Goal: Information Seeking & Learning: Learn about a topic

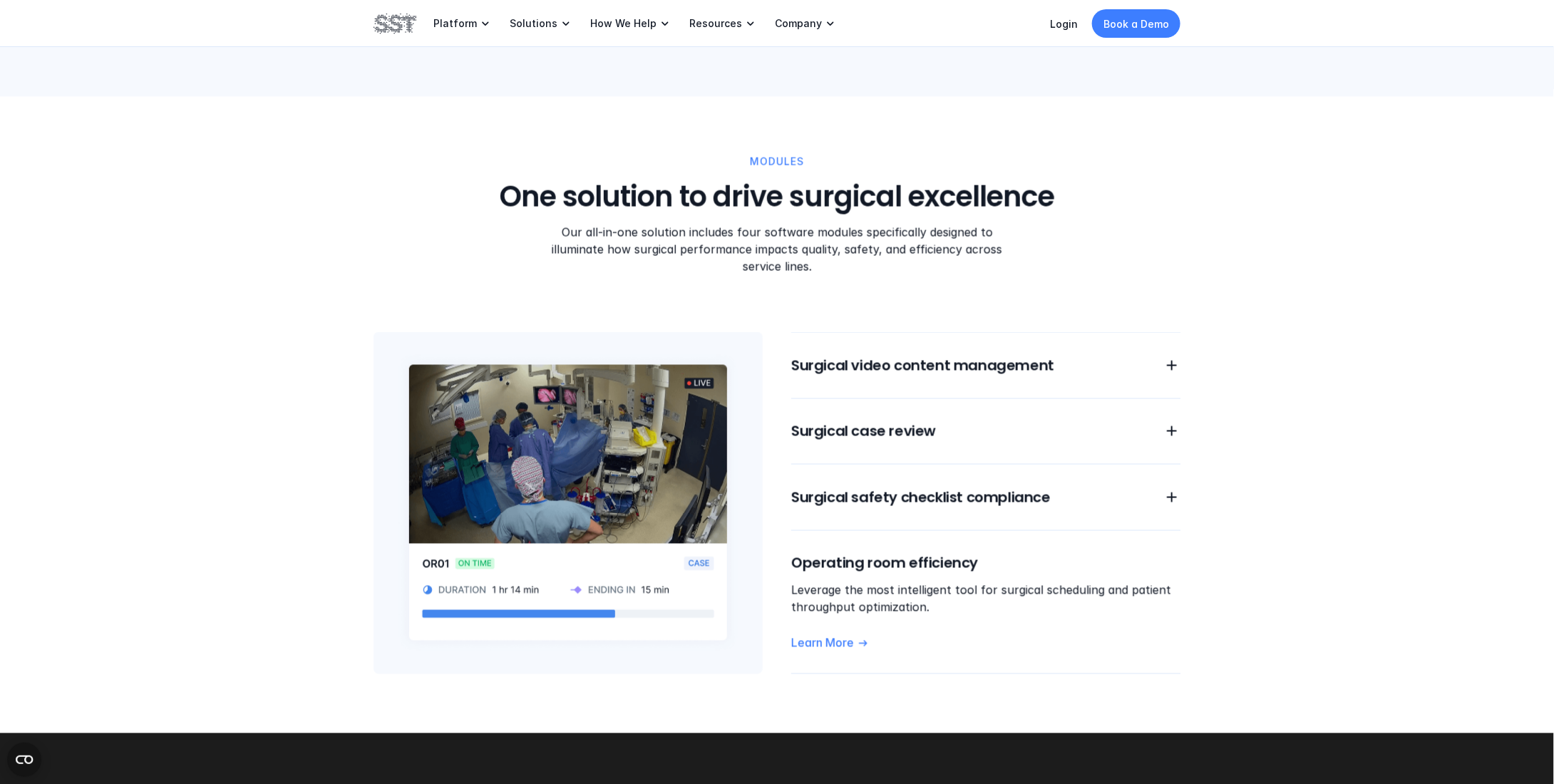
scroll to position [1068, 0]
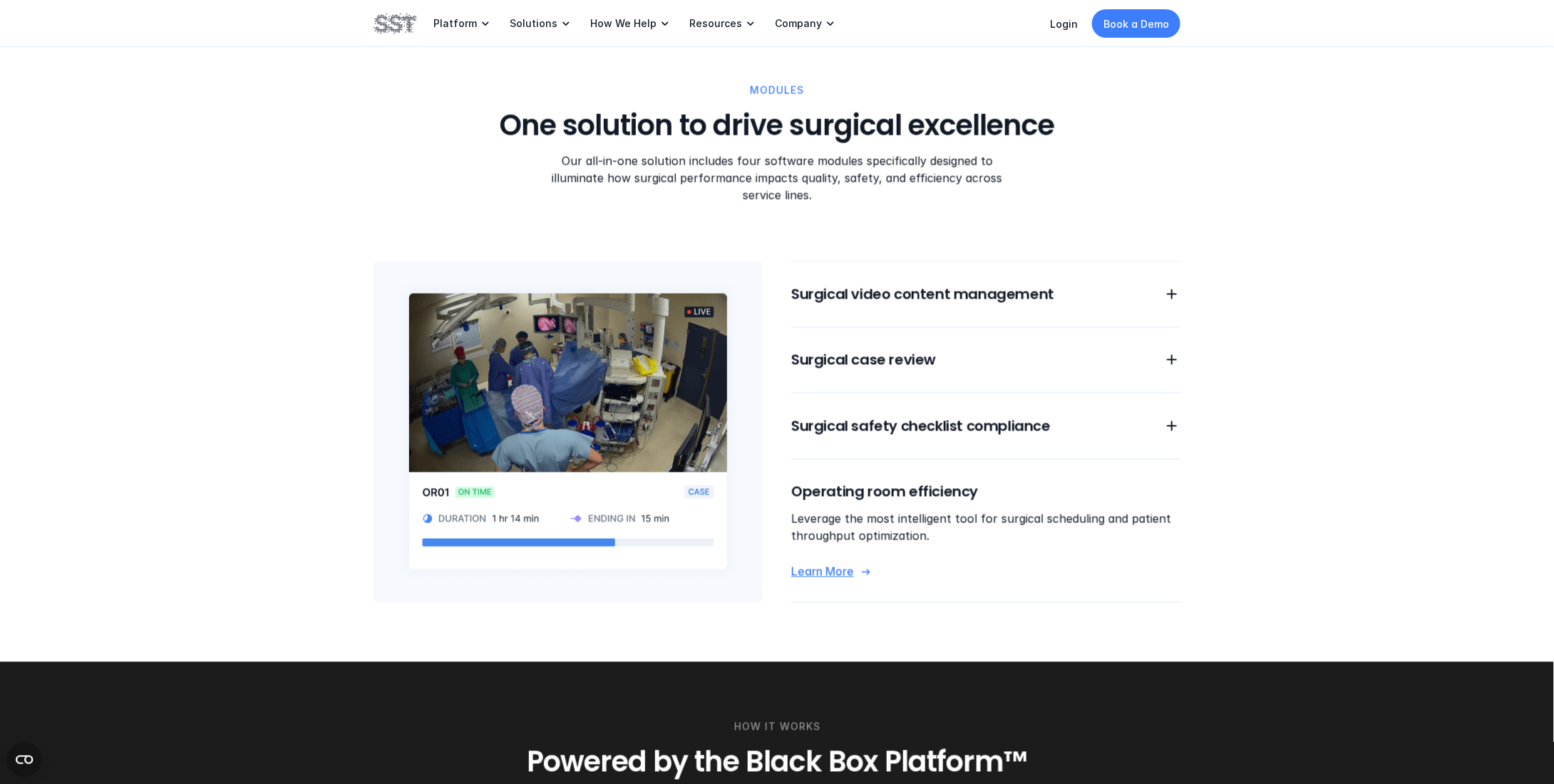
click at [848, 564] on p "Learn More" at bounding box center [822, 572] width 63 height 15
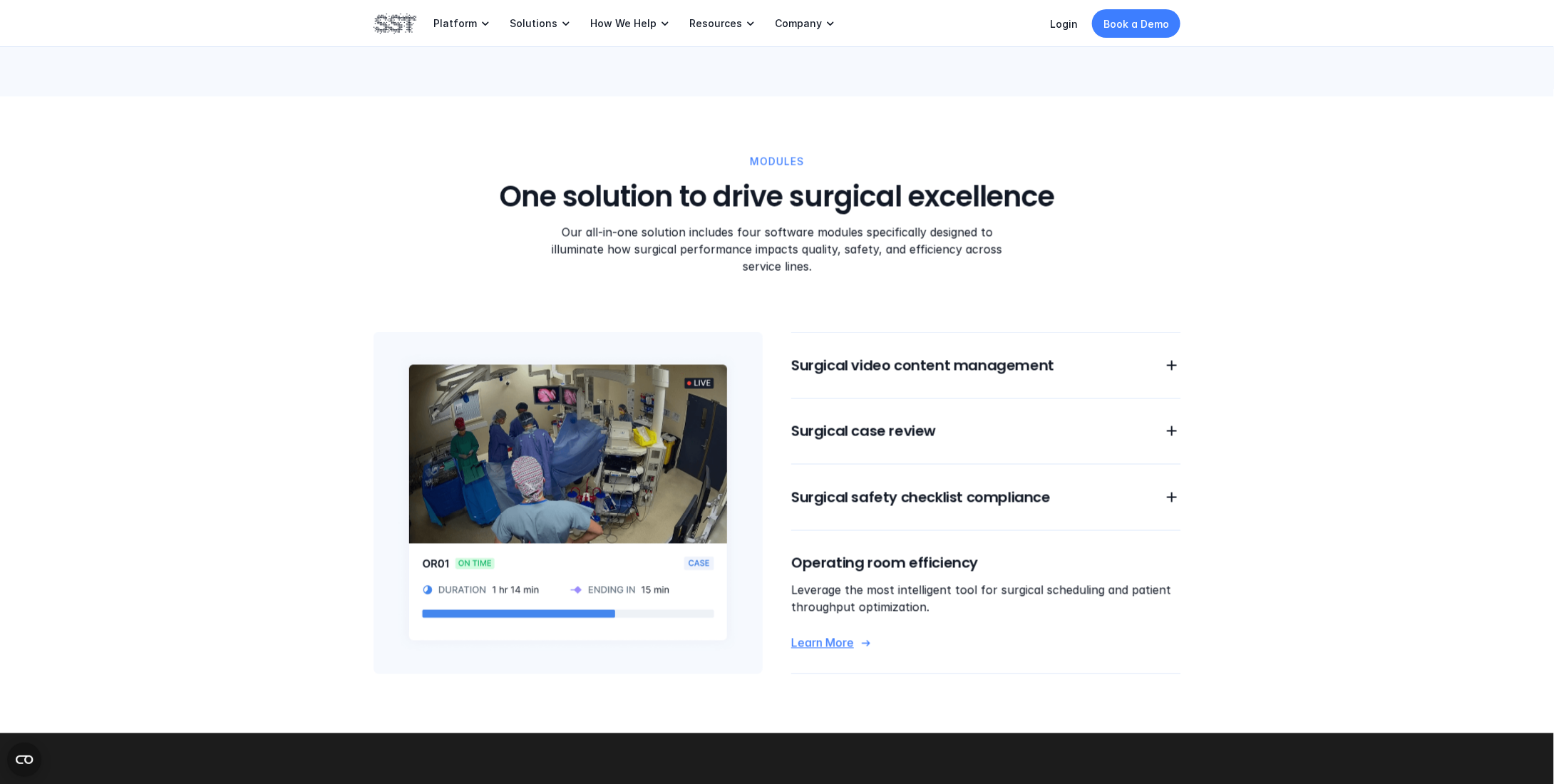
click at [1173, 422] on icon at bounding box center [1171, 431] width 18 height 18
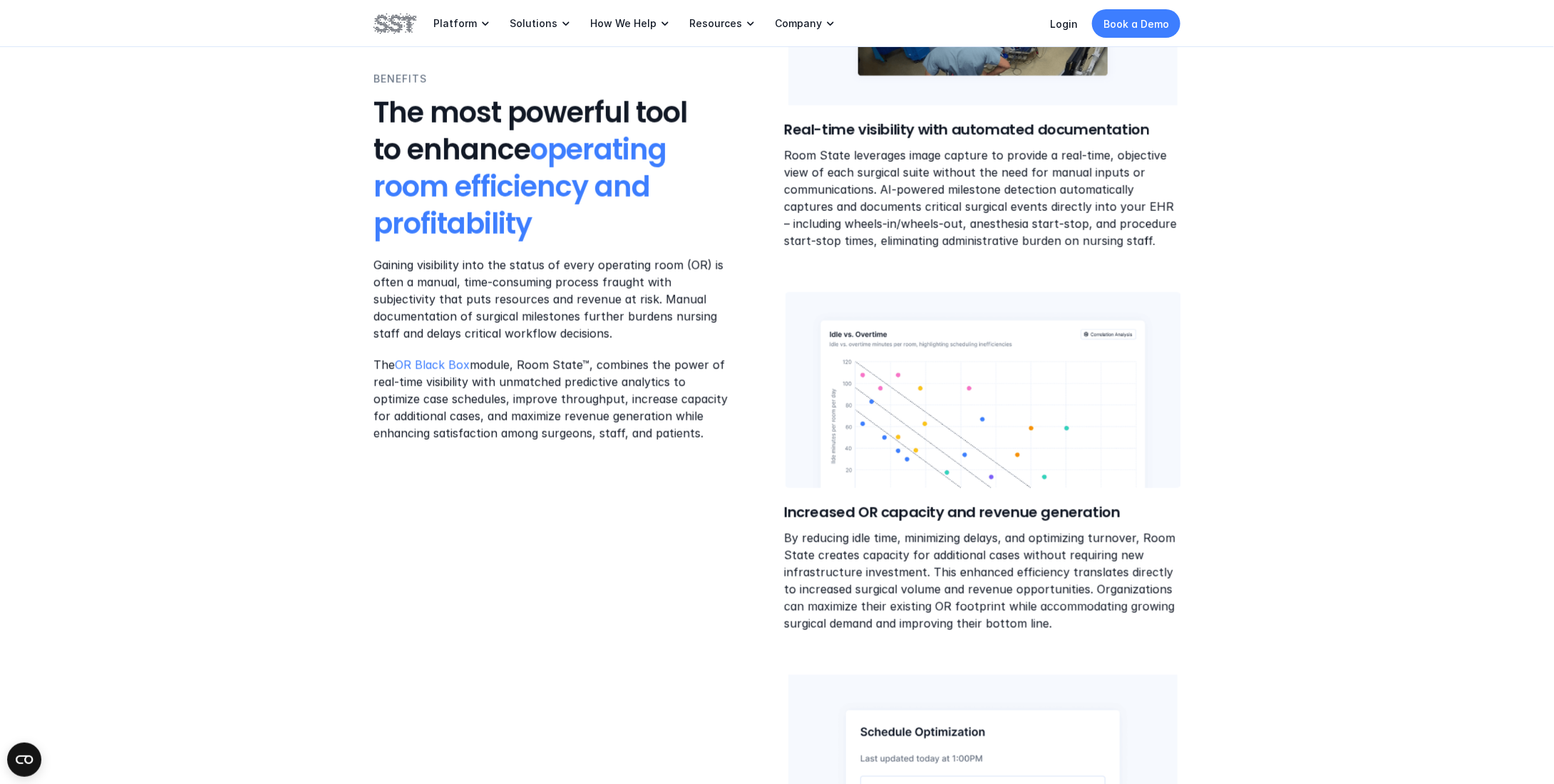
scroll to position [712, 0]
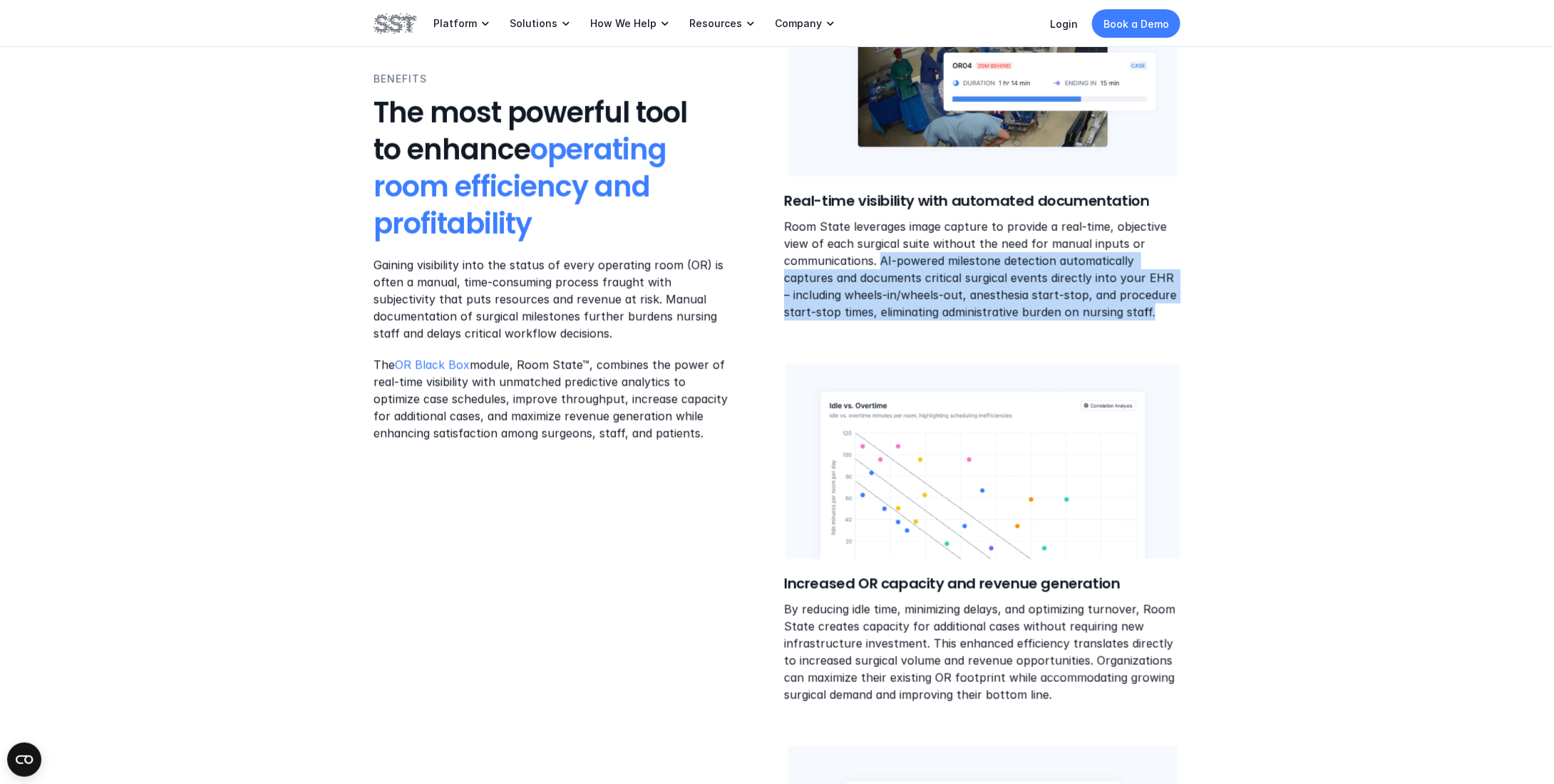
drag, startPoint x: 881, startPoint y: 258, endPoint x: 1180, endPoint y: 305, distance: 302.7
click at [1180, 305] on p "Room State leverages image capture to provide a real-time, objective view of ea…" at bounding box center [982, 268] width 396 height 102
click at [1119, 315] on p "Room State leverages image capture to provide a real-time, objective view of ea…" at bounding box center [982, 268] width 396 height 102
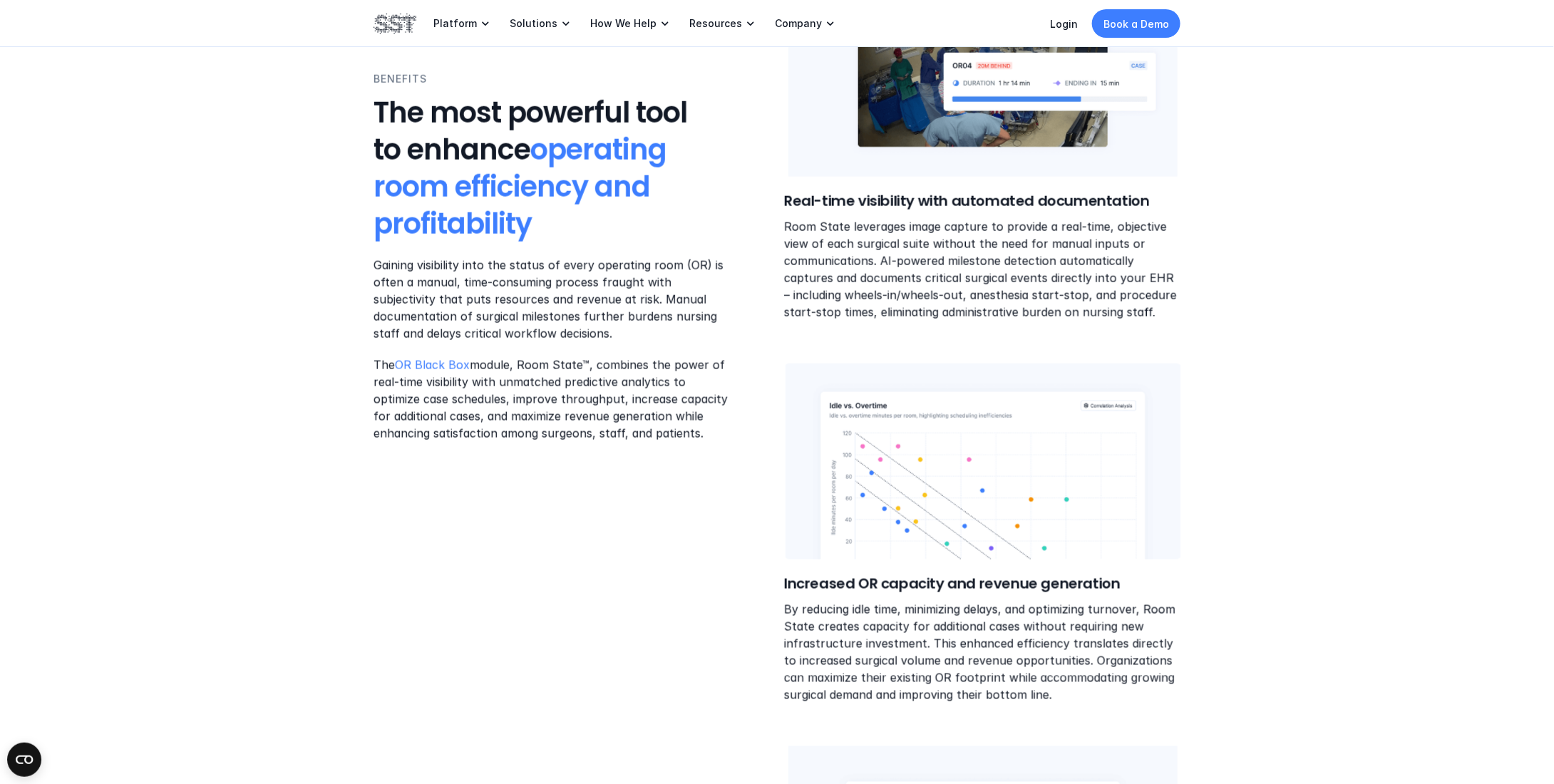
scroll to position [641, 0]
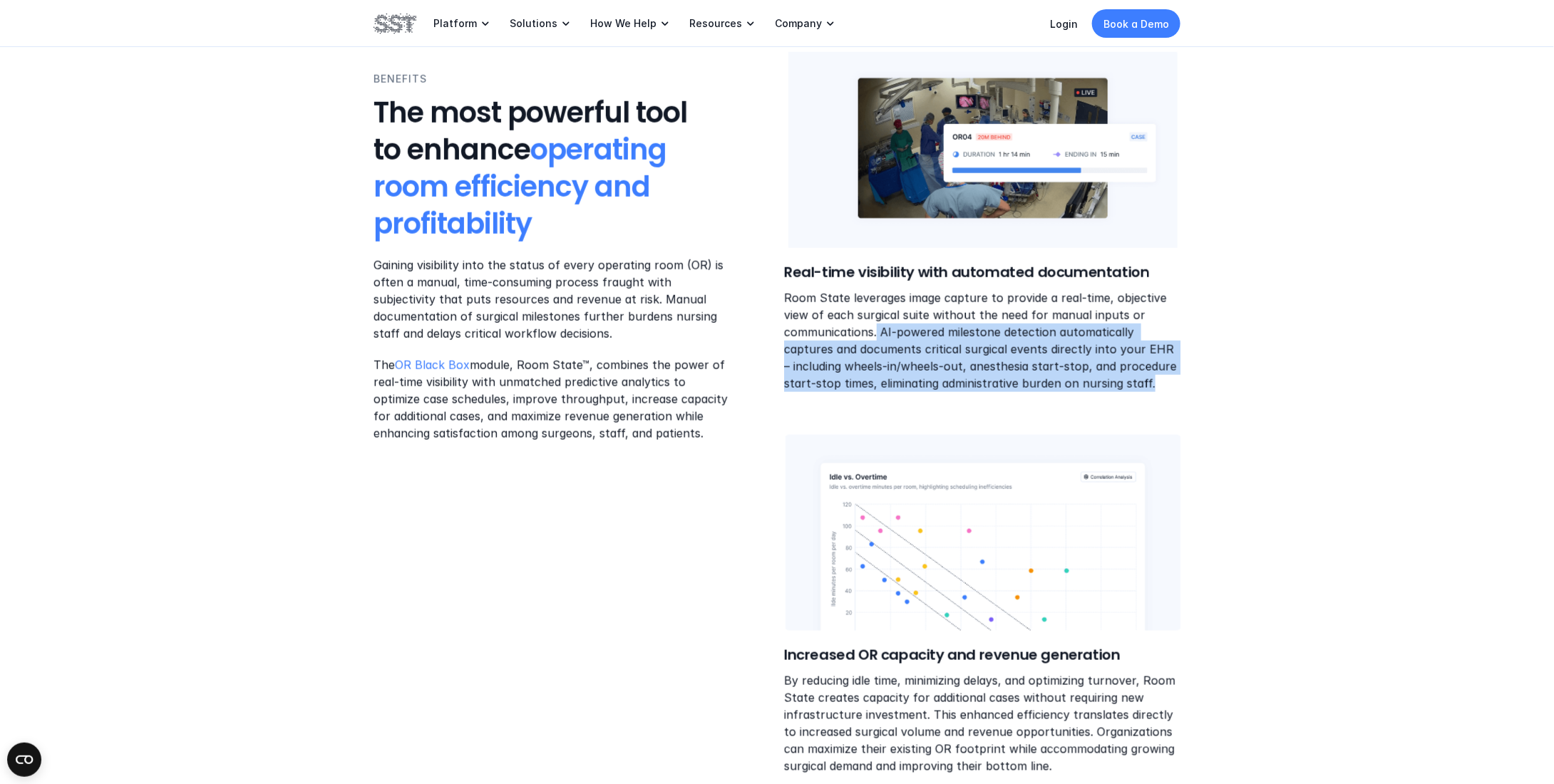
drag, startPoint x: 878, startPoint y: 330, endPoint x: 1090, endPoint y: 381, distance: 218.0
click at [1090, 381] on p "Room State leverages image capture to provide a real-time, objective view of ea…" at bounding box center [982, 340] width 396 height 102
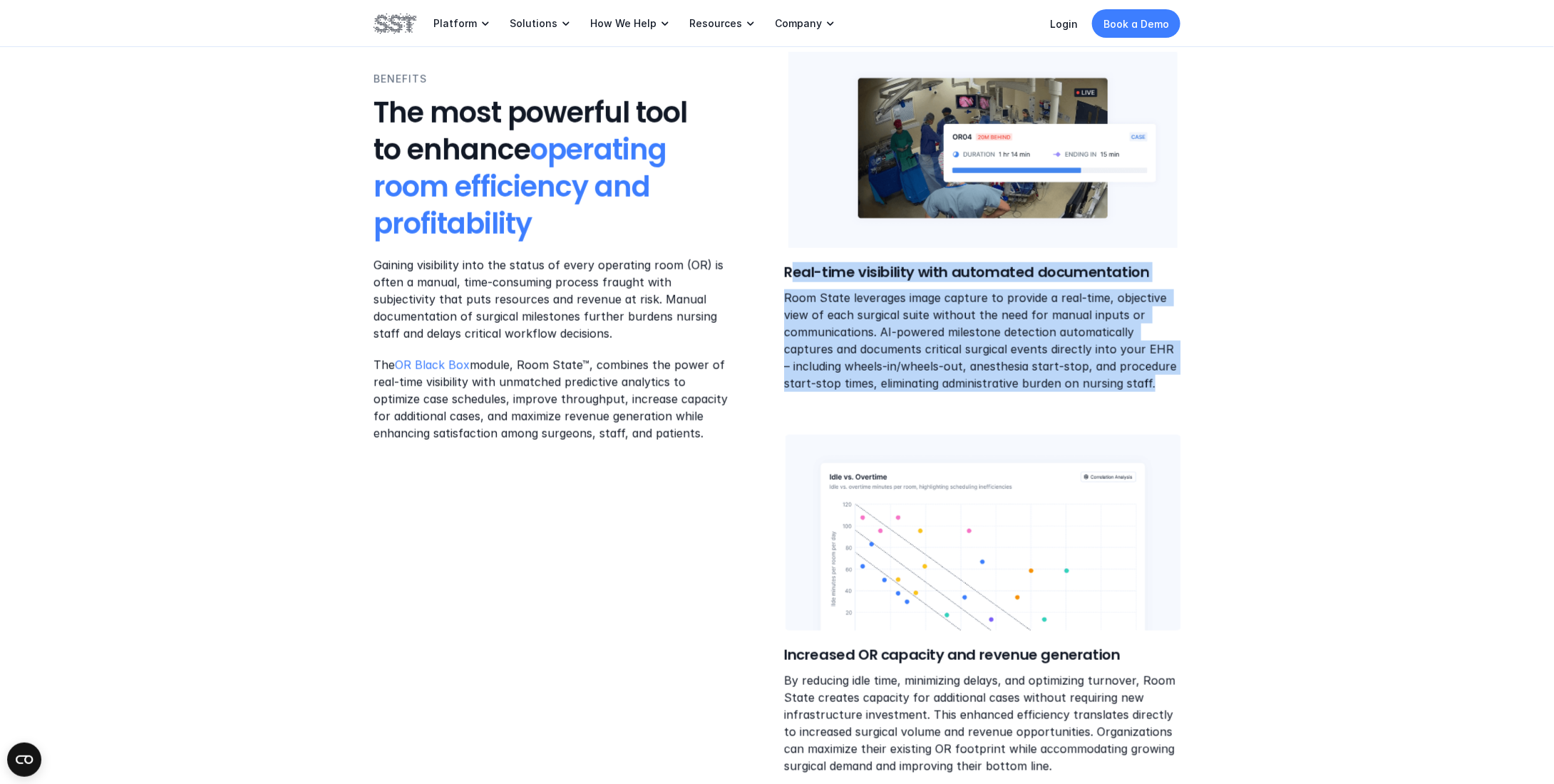
drag, startPoint x: 1099, startPoint y: 384, endPoint x: 788, endPoint y: 283, distance: 327.0
click at [788, 283] on div "Real-time visibility with automated documentation Room State leverages image ca…" at bounding box center [982, 327] width 396 height 130
click at [796, 305] on p "Room State leverages image capture to provide a real-time, objective view of ea…" at bounding box center [982, 340] width 396 height 102
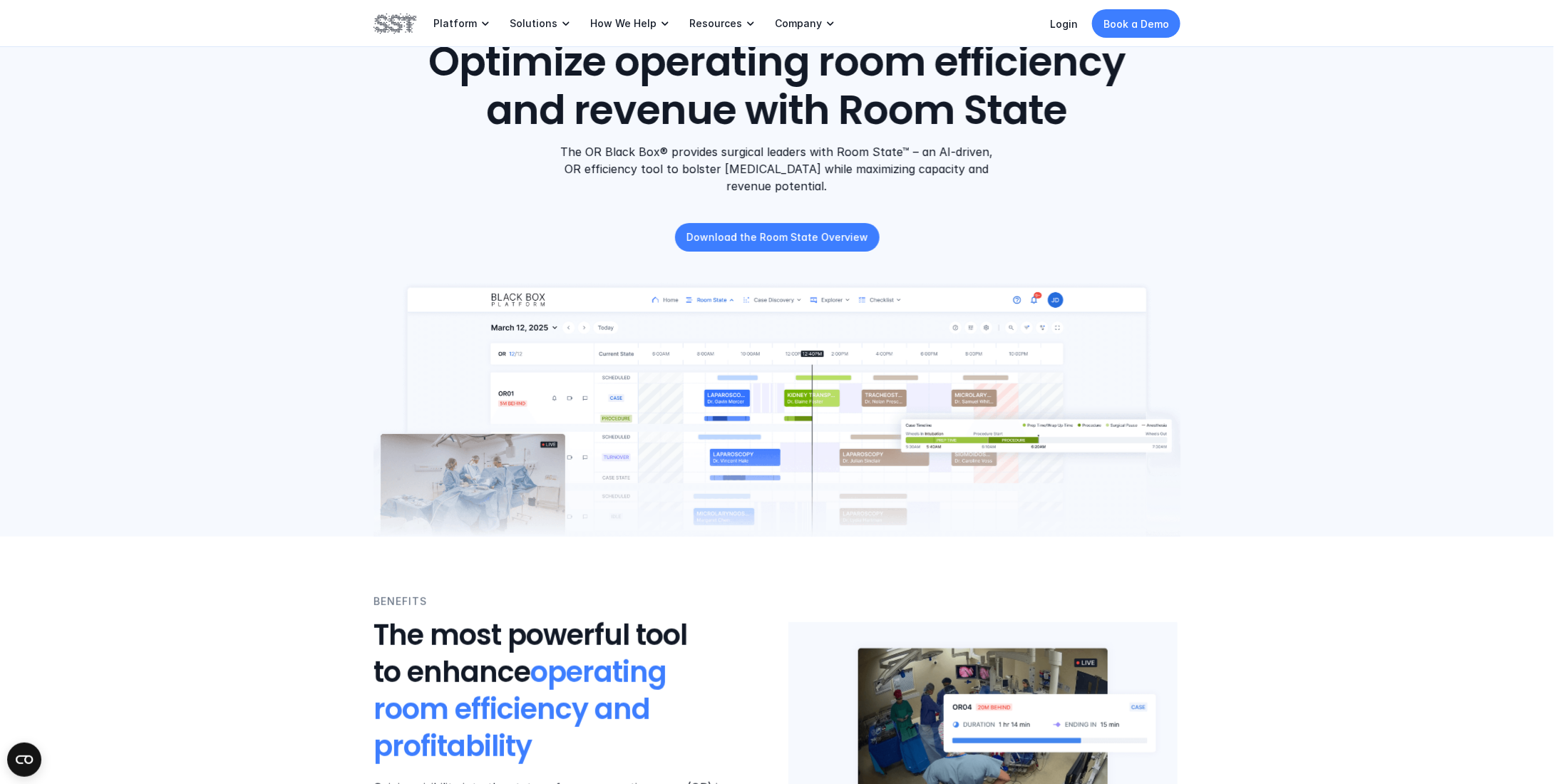
scroll to position [0, 0]
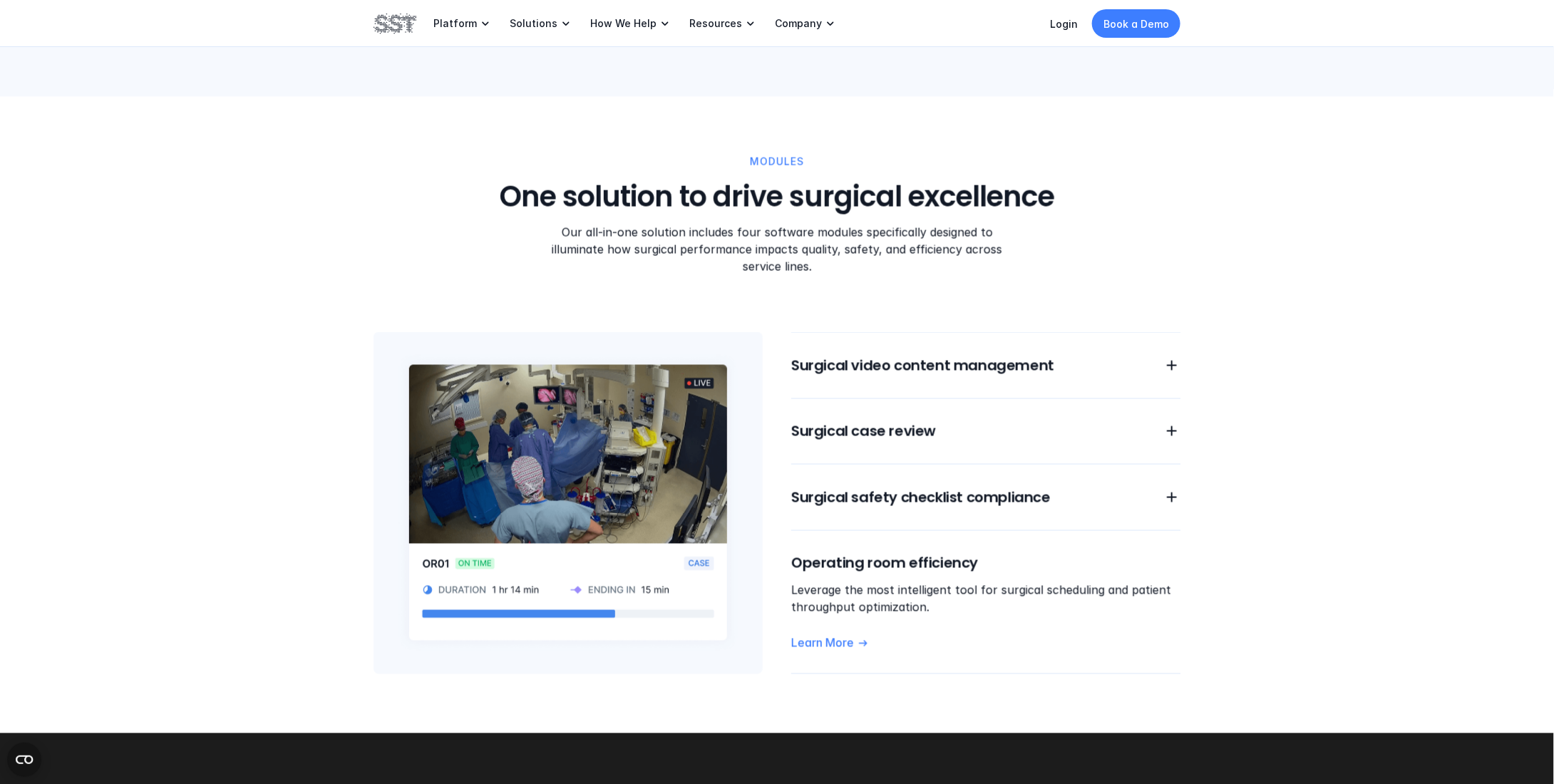
scroll to position [926, 0]
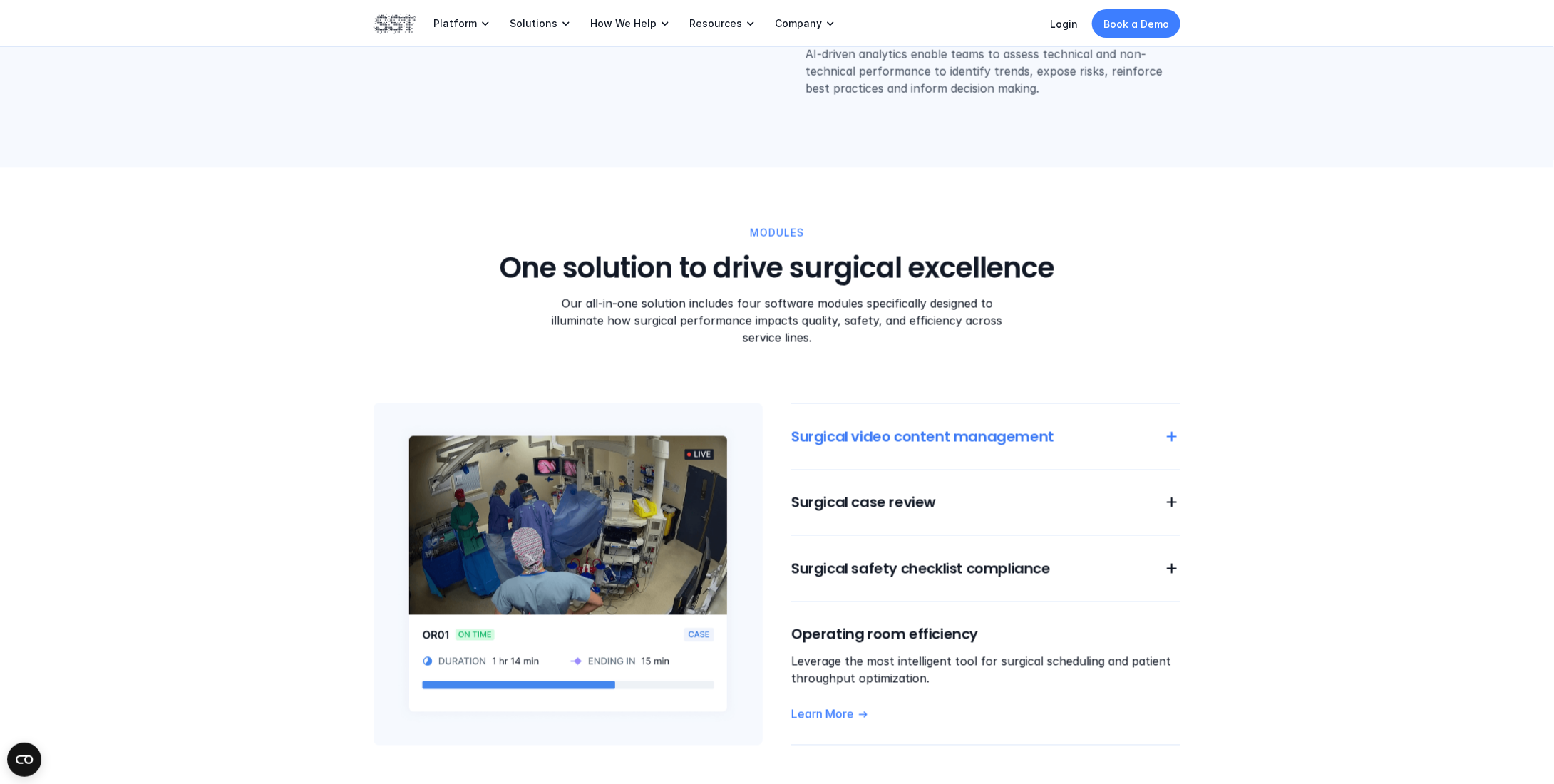
click at [1133, 427] on h6 "Surgical video content management" at bounding box center [968, 437] width 355 height 20
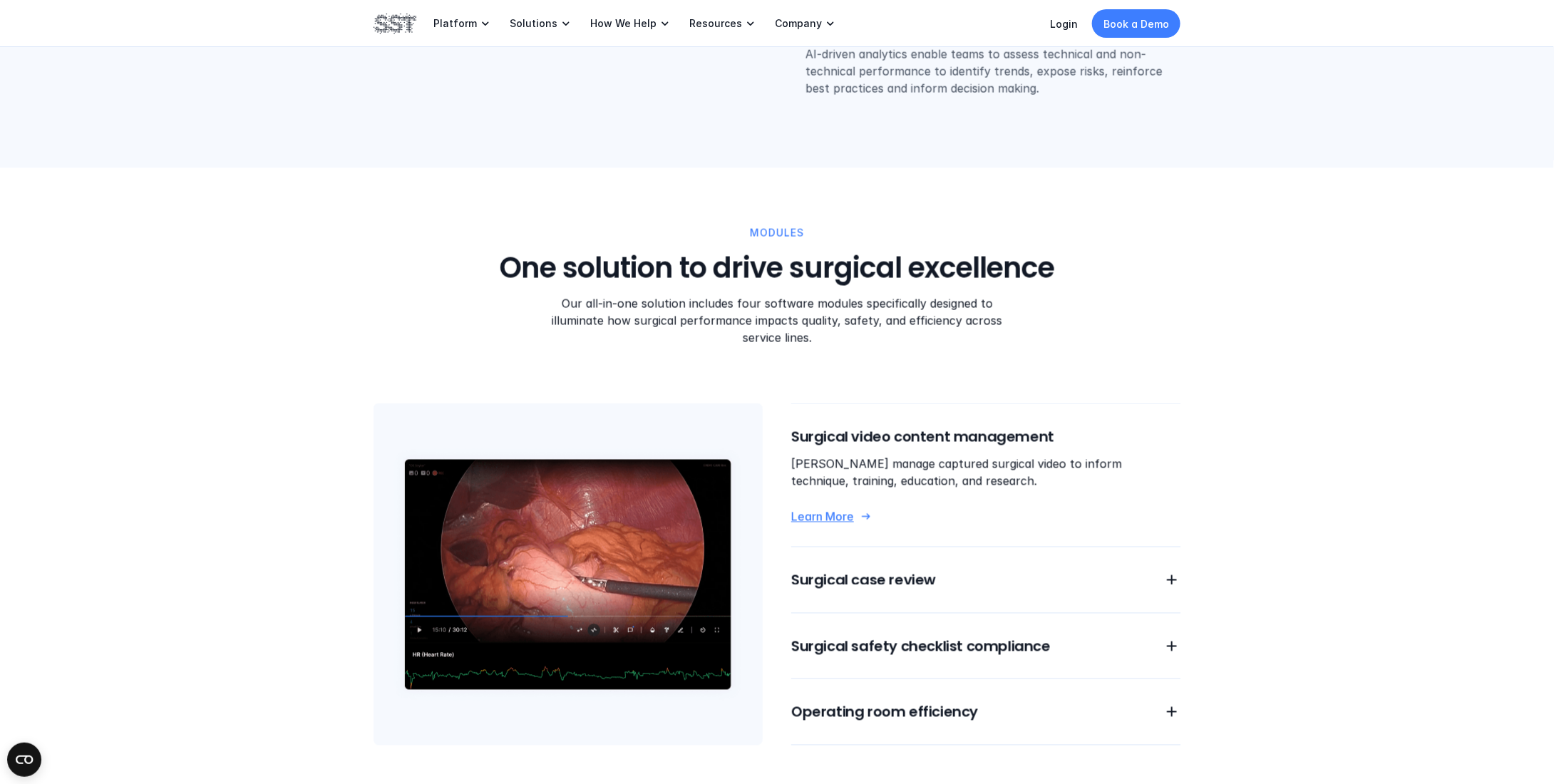
scroll to position [1068, 0]
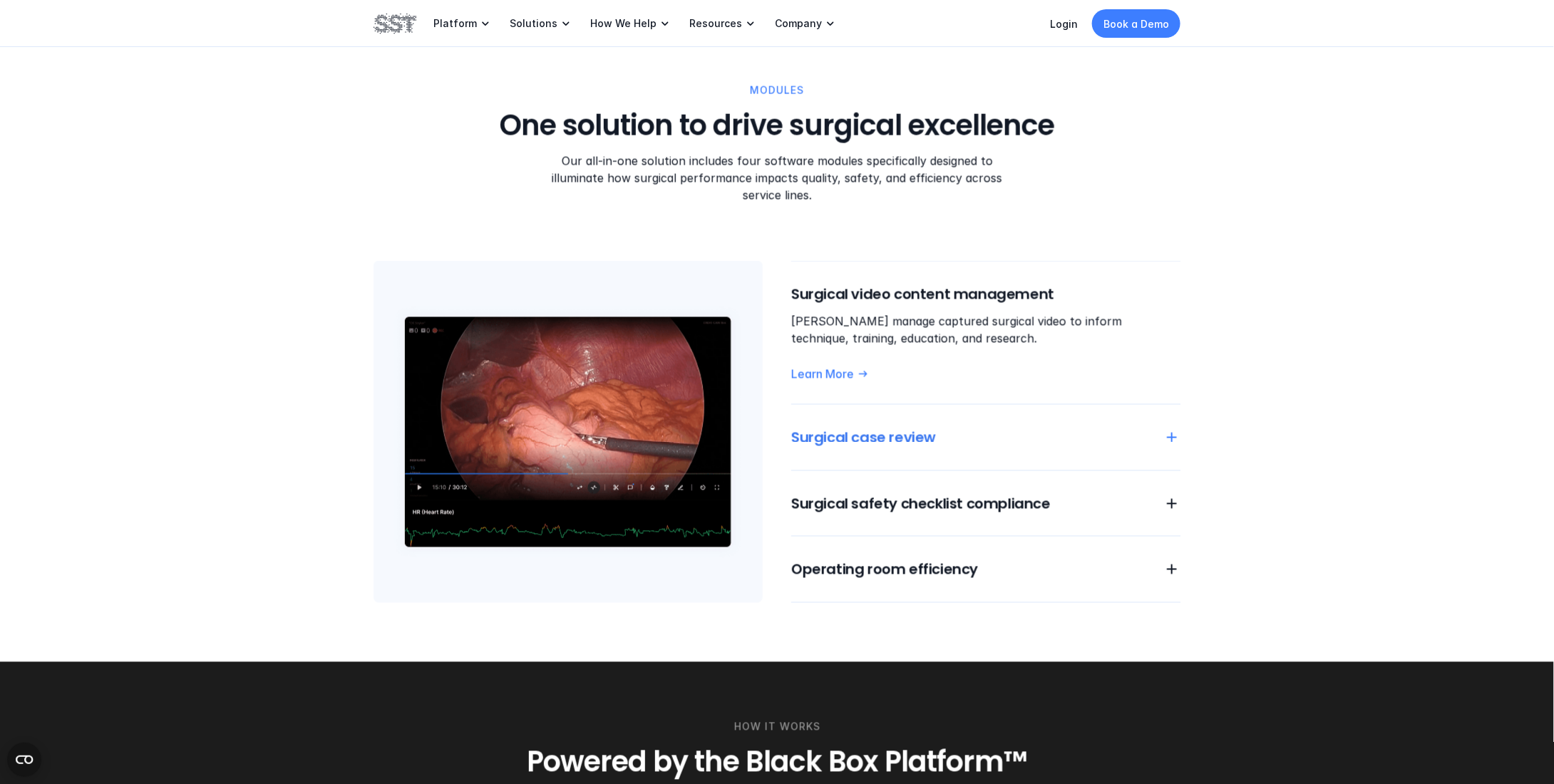
click at [1160, 427] on div "Surgical case review" at bounding box center [986, 437] width 389 height 20
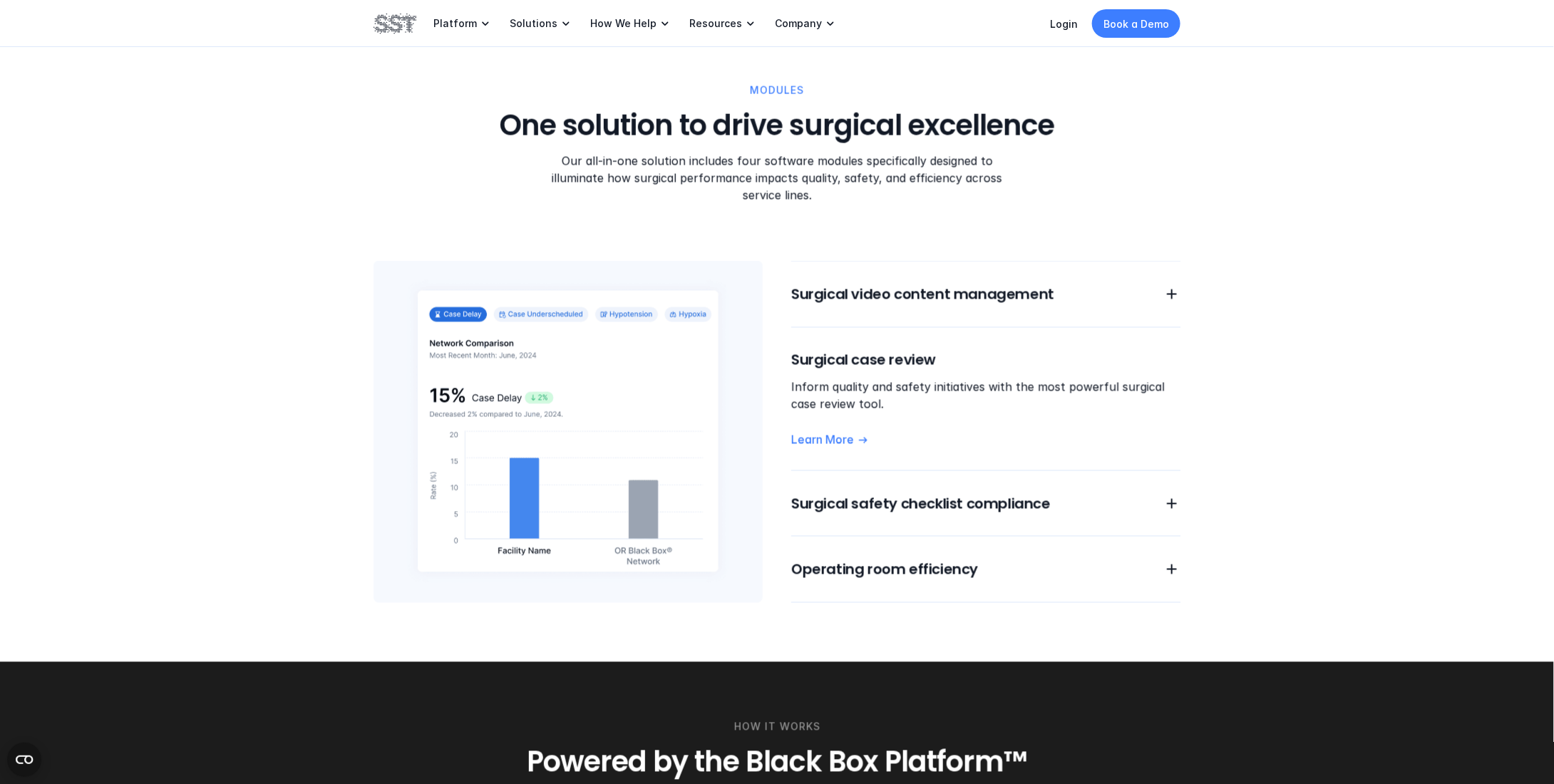
click at [900, 290] on div "Surgical video content management Surgical case review Inform quality and safet…" at bounding box center [986, 432] width 389 height 342
click at [909, 284] on h6 "Surgical video content management" at bounding box center [968, 294] width 355 height 20
click at [883, 284] on h6 "Surgical video content management" at bounding box center [968, 294] width 355 height 20
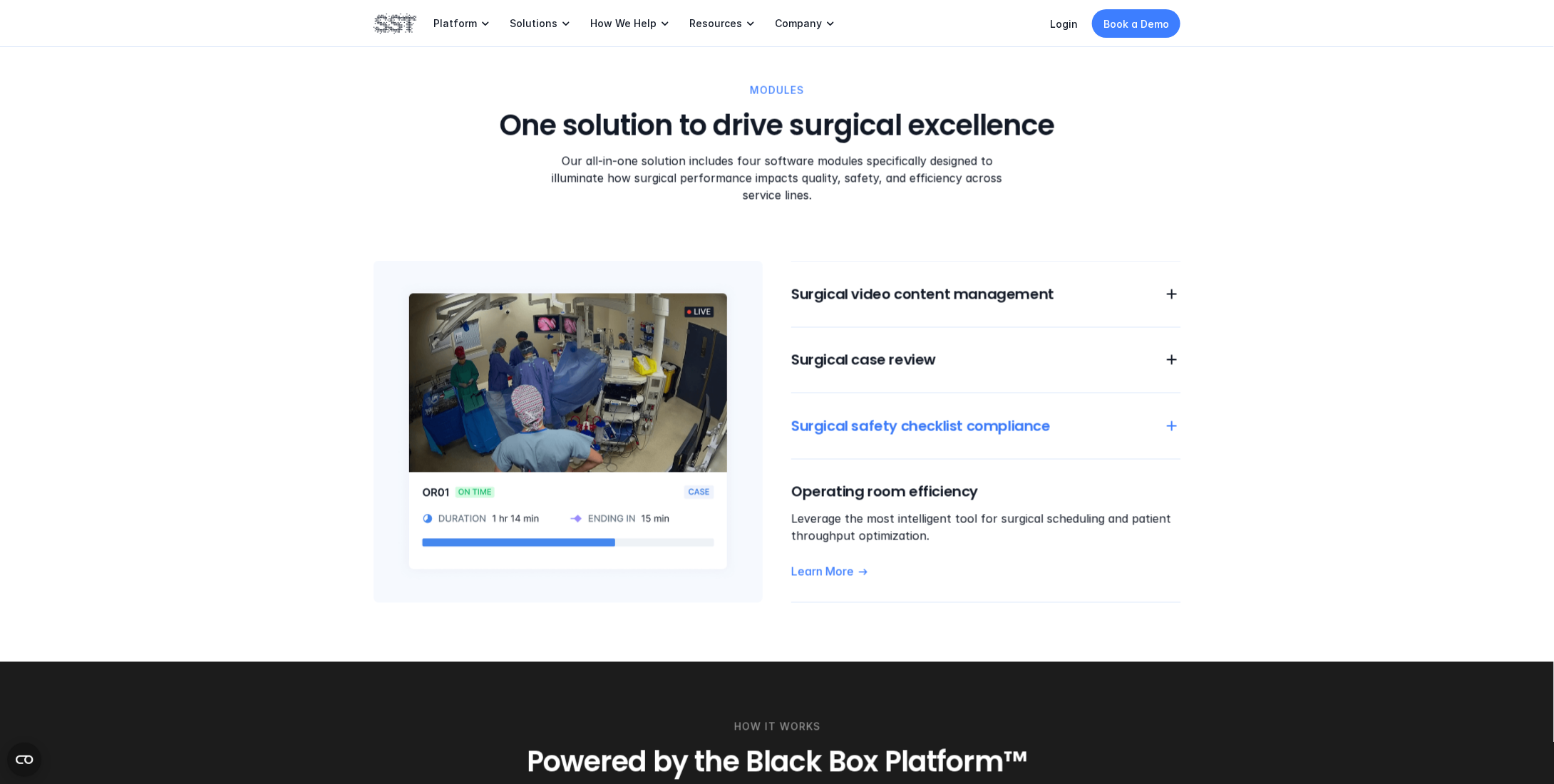
click at [923, 416] on h6 "Surgical safety checklist compliance" at bounding box center [968, 426] width 355 height 20
drag, startPoint x: 924, startPoint y: 443, endPoint x: 879, endPoint y: 430, distance: 46.8
click at [887, 416] on h6 "Surgical safety checklist compliance" at bounding box center [968, 426] width 355 height 20
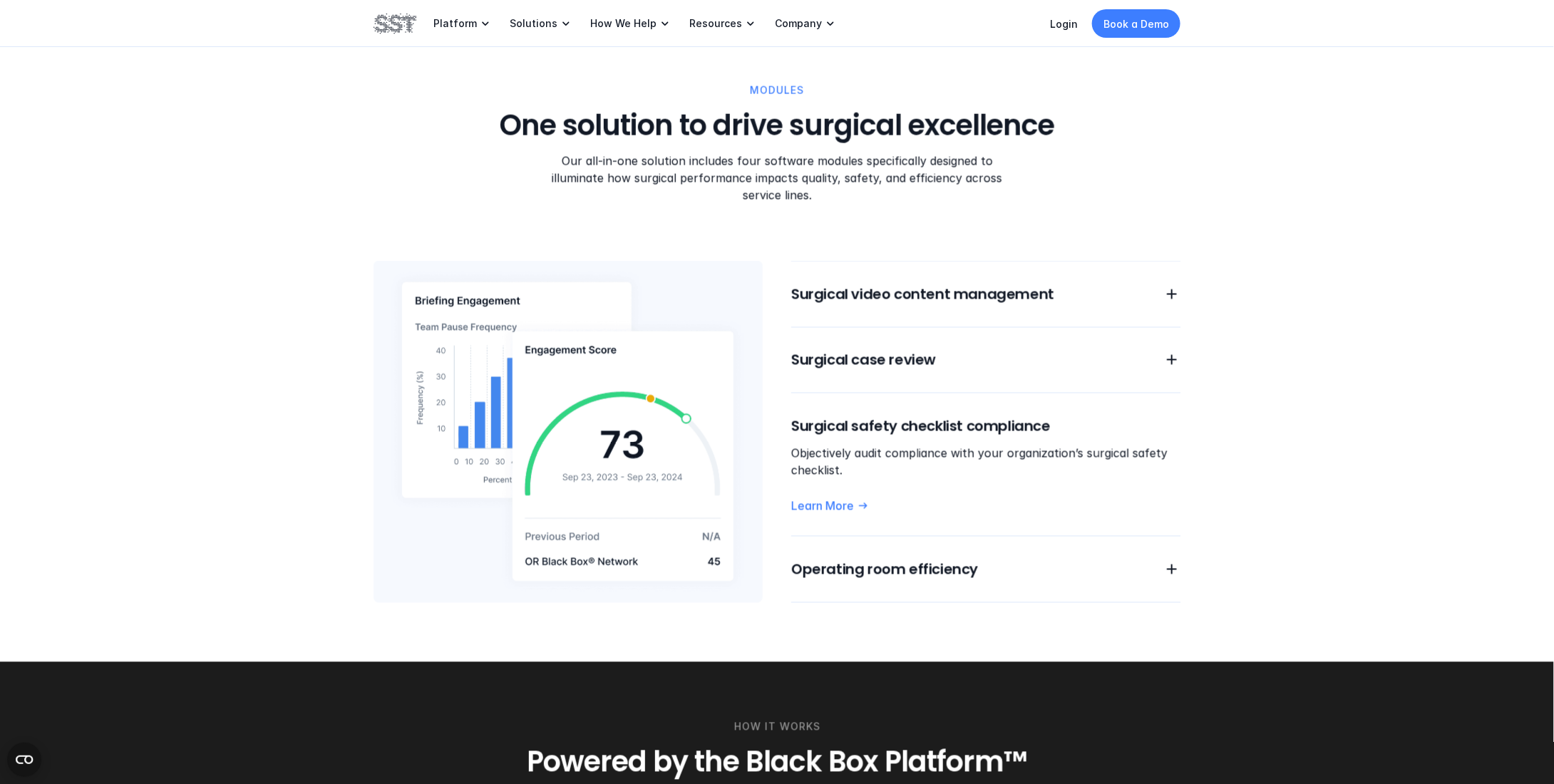
click at [887, 416] on h6 "Surgical safety checklist compliance" at bounding box center [986, 426] width 389 height 20
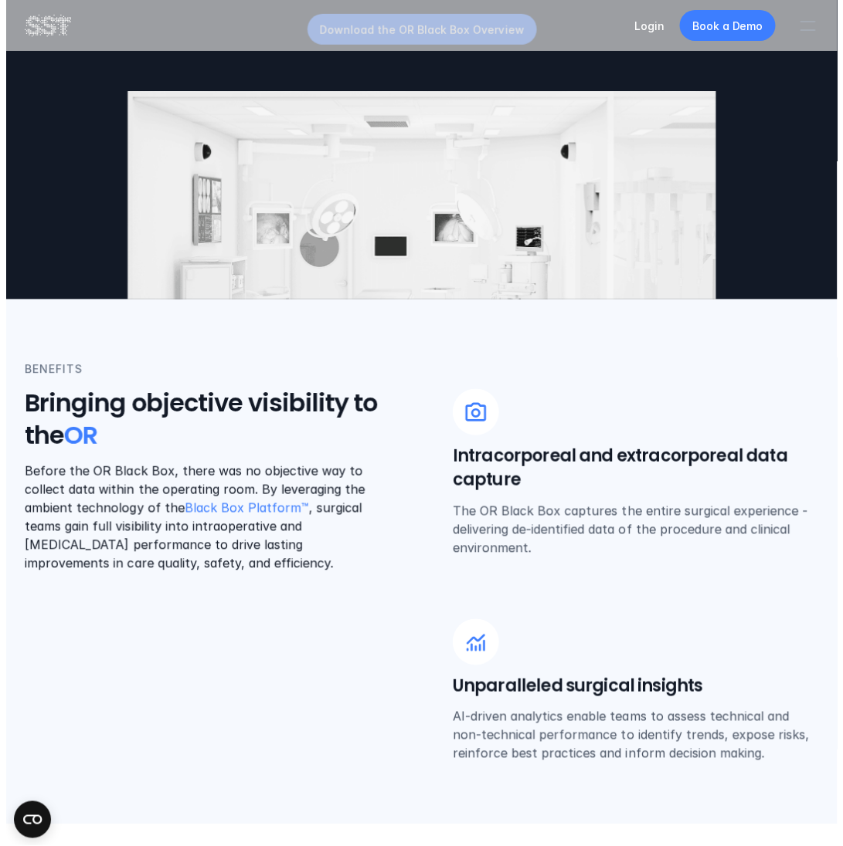
scroll to position [0, 0]
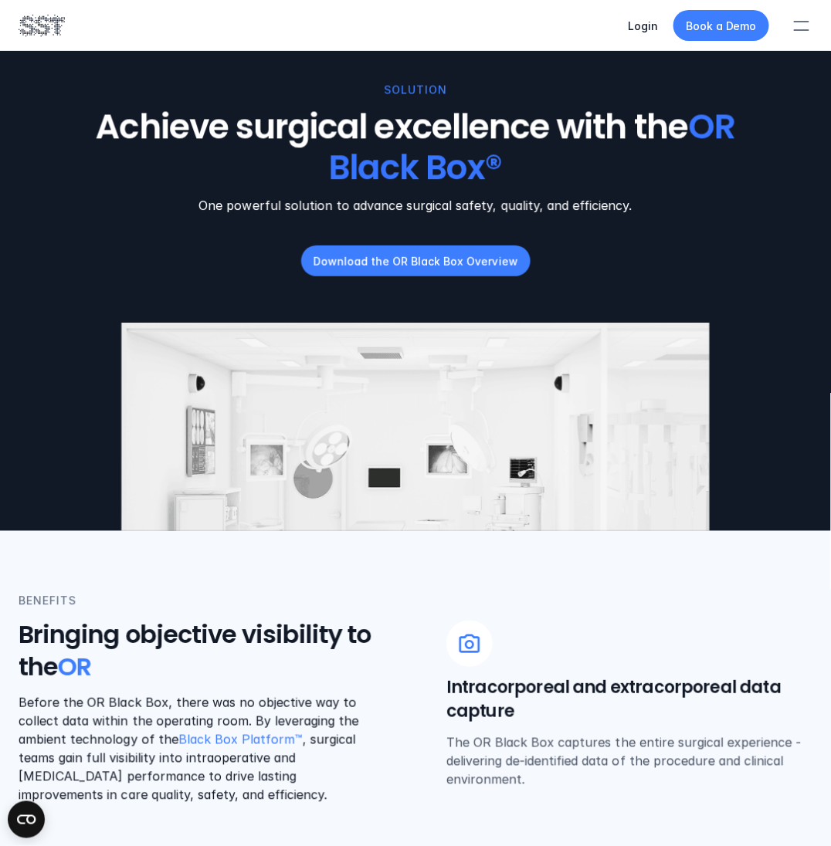
click at [799, 29] on div at bounding box center [802, 25] width 34 height 34
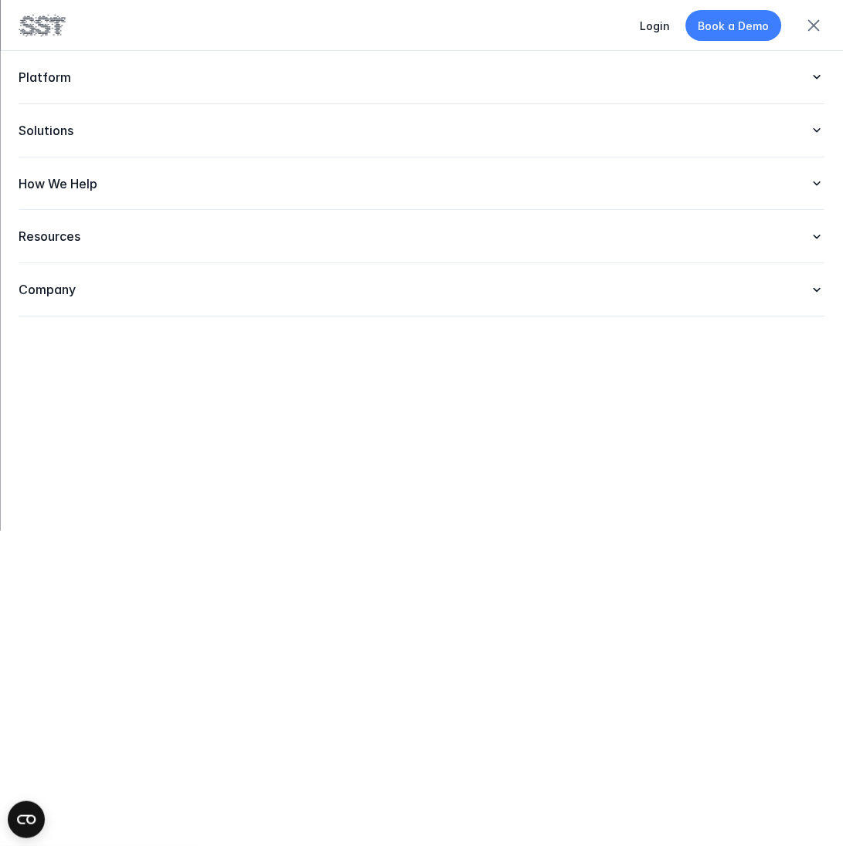
click at [809, 137] on icon at bounding box center [816, 130] width 15 height 15
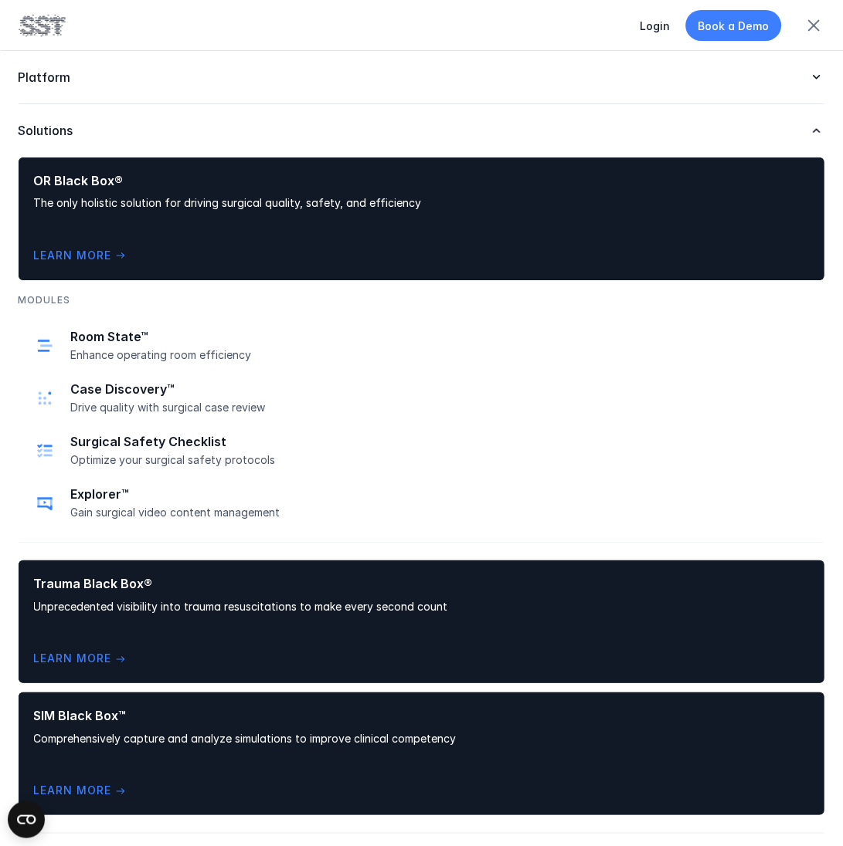
click at [196, 131] on p "Solutions" at bounding box center [406, 131] width 775 height 16
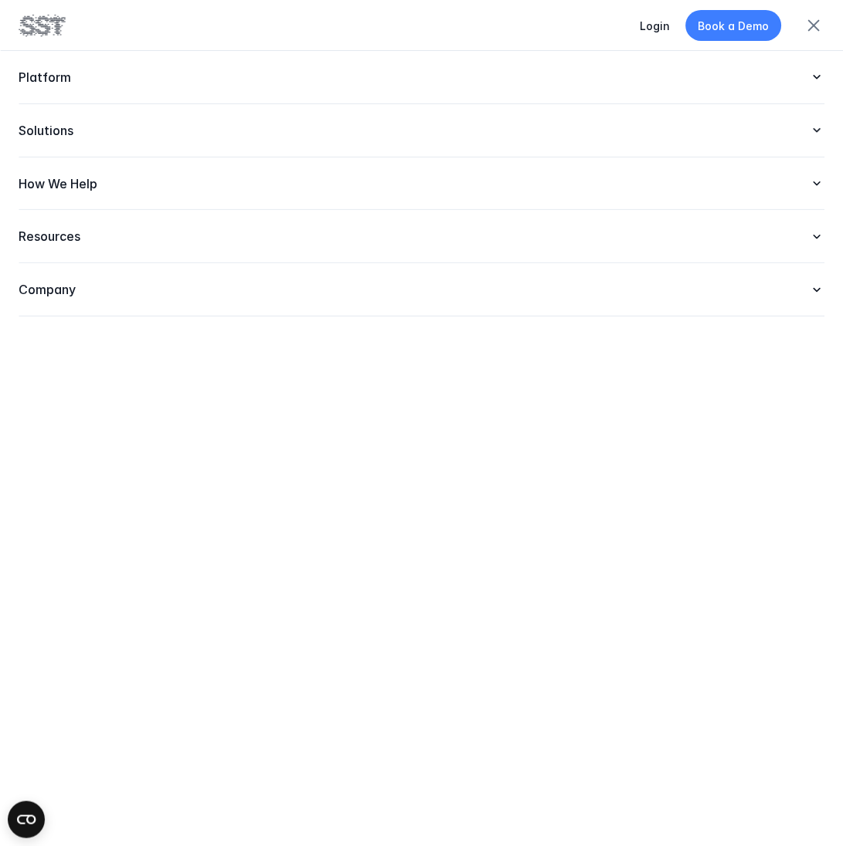
click at [198, 87] on div "Platform" at bounding box center [422, 77] width 806 height 53
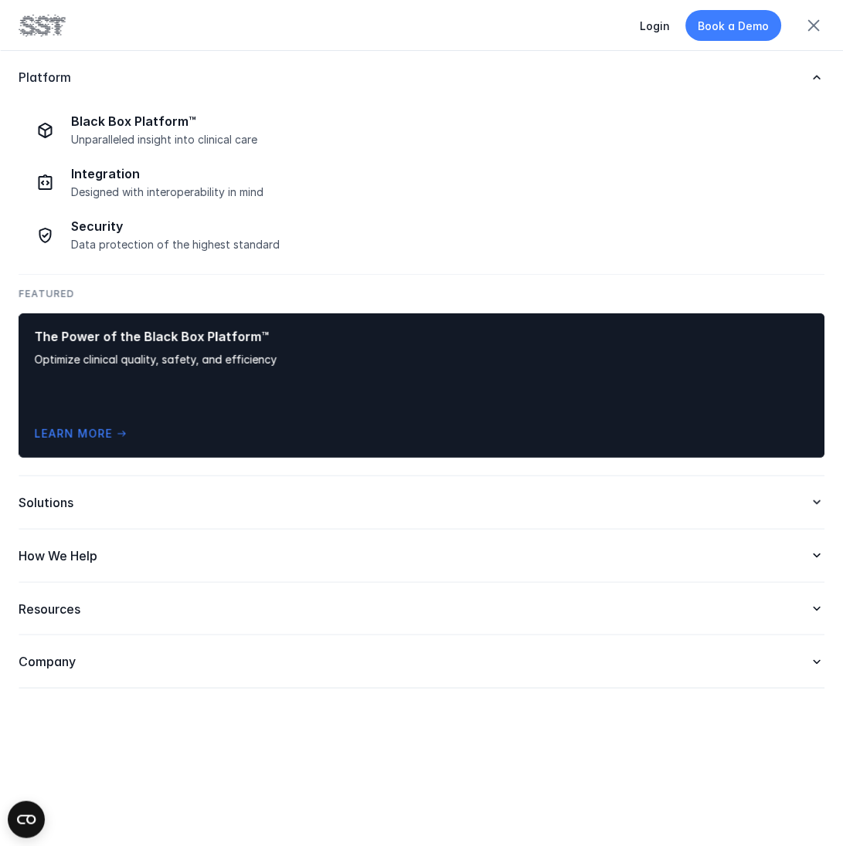
click at [773, 84] on p "Platform" at bounding box center [406, 78] width 775 height 16
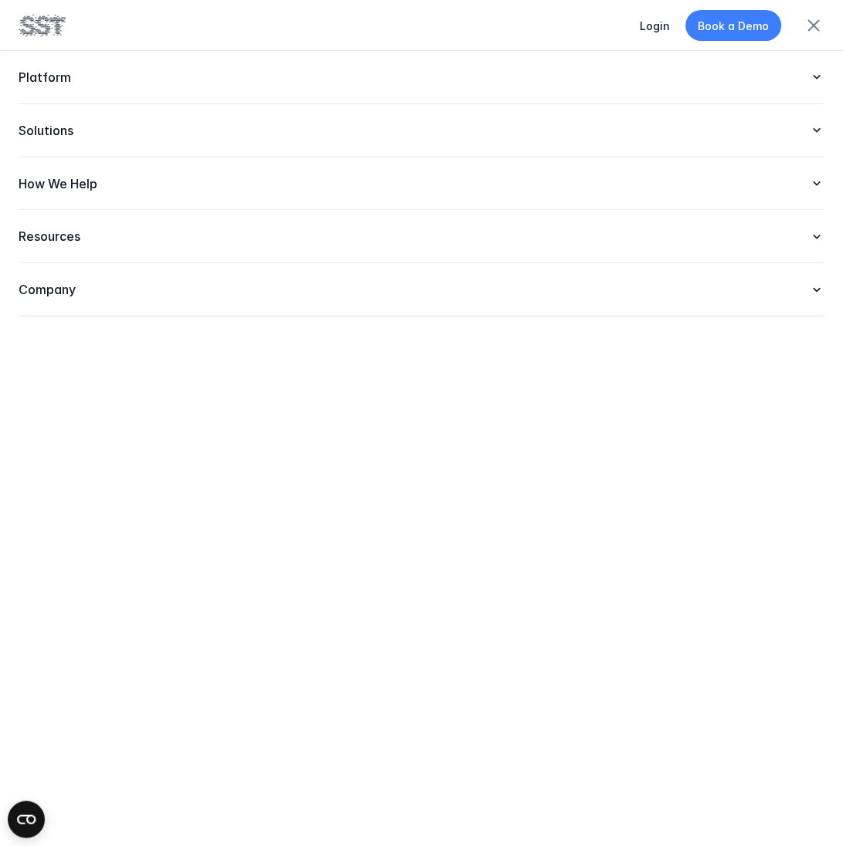
click at [626, 129] on p "Solutions" at bounding box center [406, 131] width 775 height 16
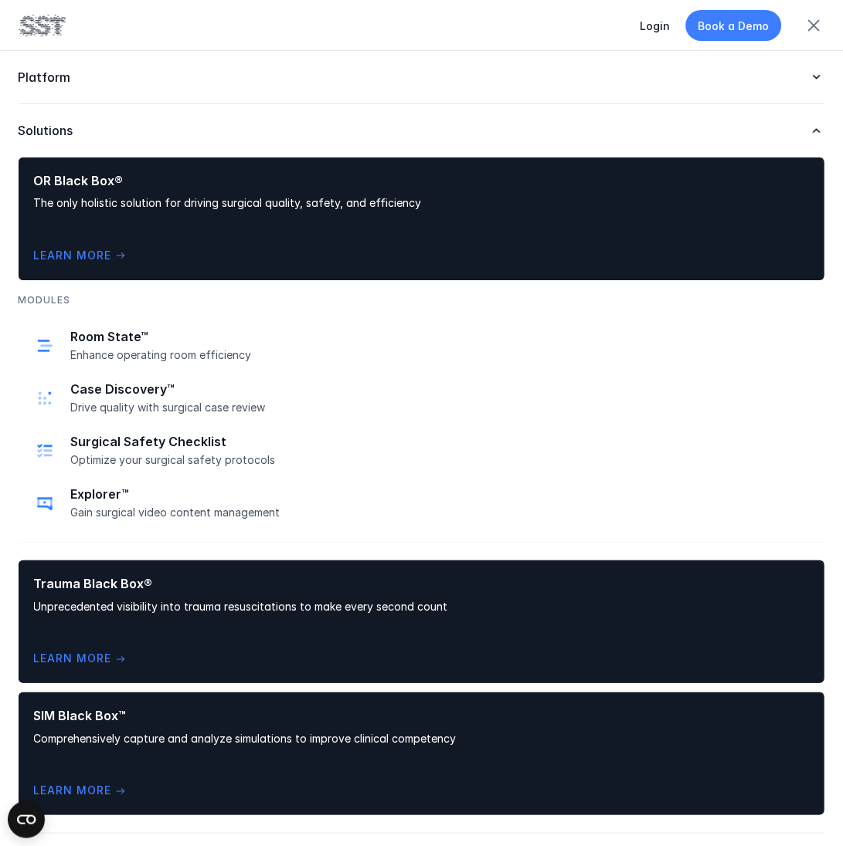
click at [766, 126] on p "Solutions" at bounding box center [406, 131] width 775 height 16
